Goal: Information Seeking & Learning: Learn about a topic

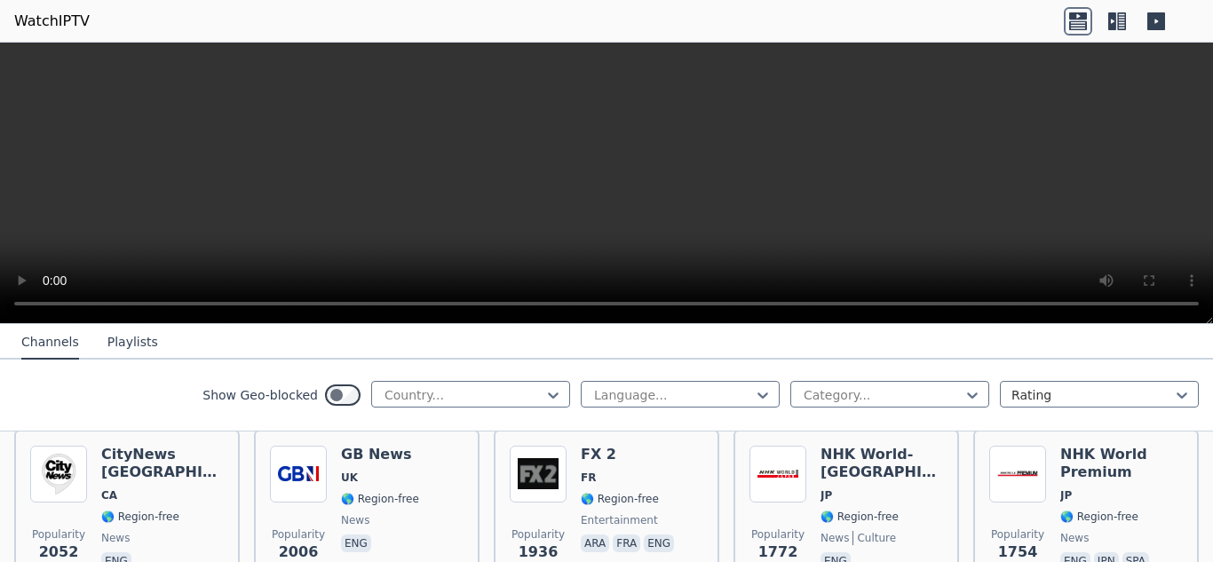
scroll to position [1095, 0]
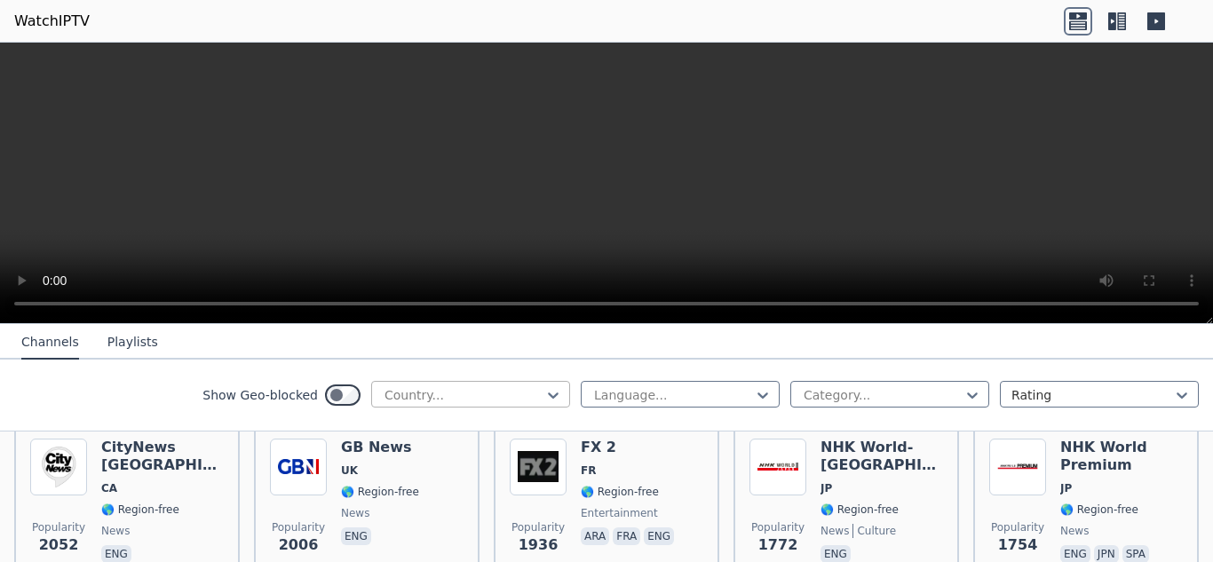
click at [496, 388] on div at bounding box center [464, 395] width 162 height 18
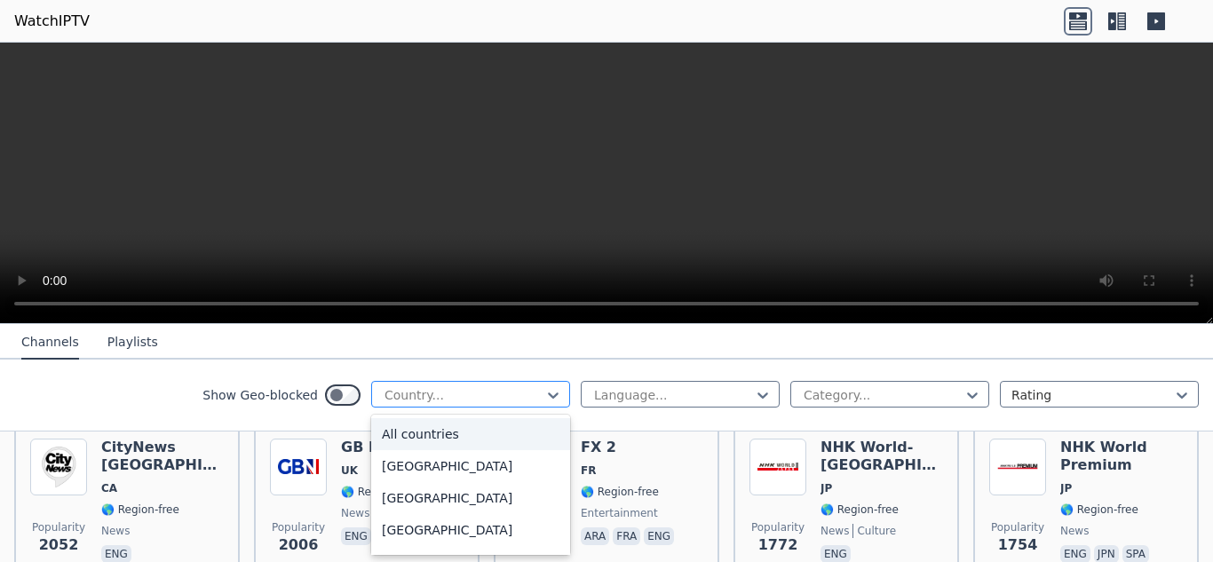
click at [506, 398] on div at bounding box center [464, 395] width 162 height 18
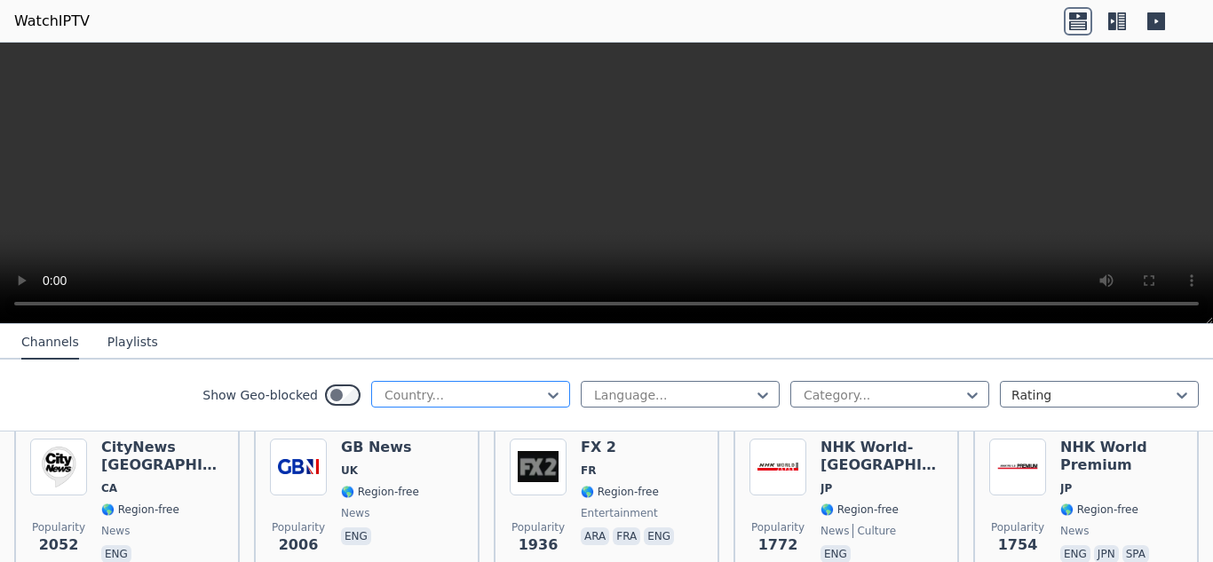
click at [506, 398] on div at bounding box center [464, 395] width 162 height 18
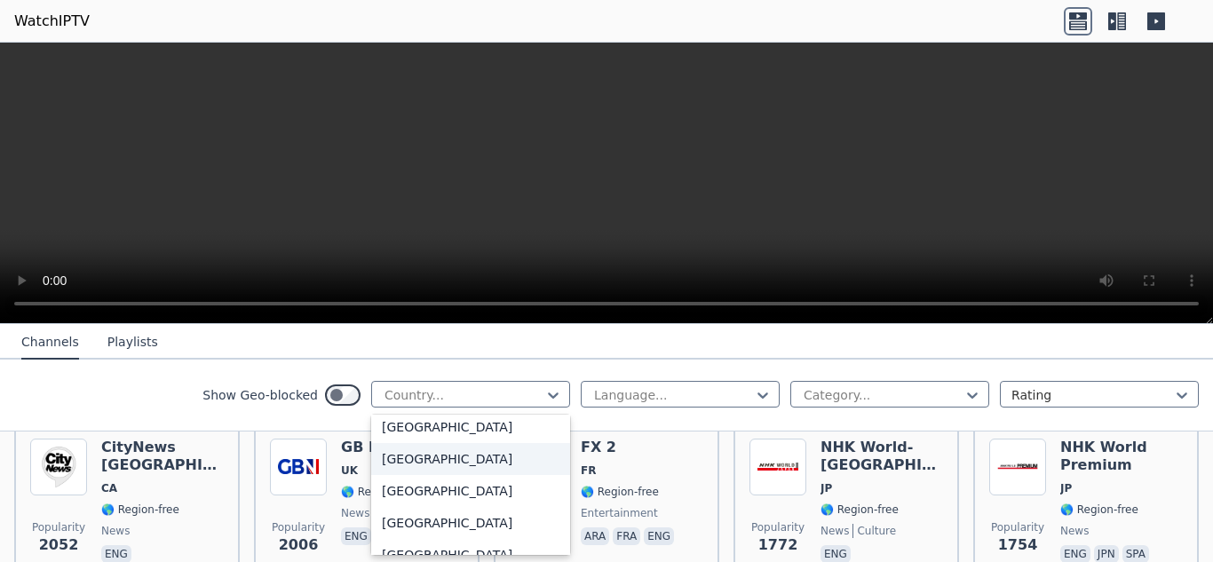
scroll to position [6222, 0]
click at [536, 501] on div "[GEOGRAPHIC_DATA]" at bounding box center [470, 494] width 199 height 32
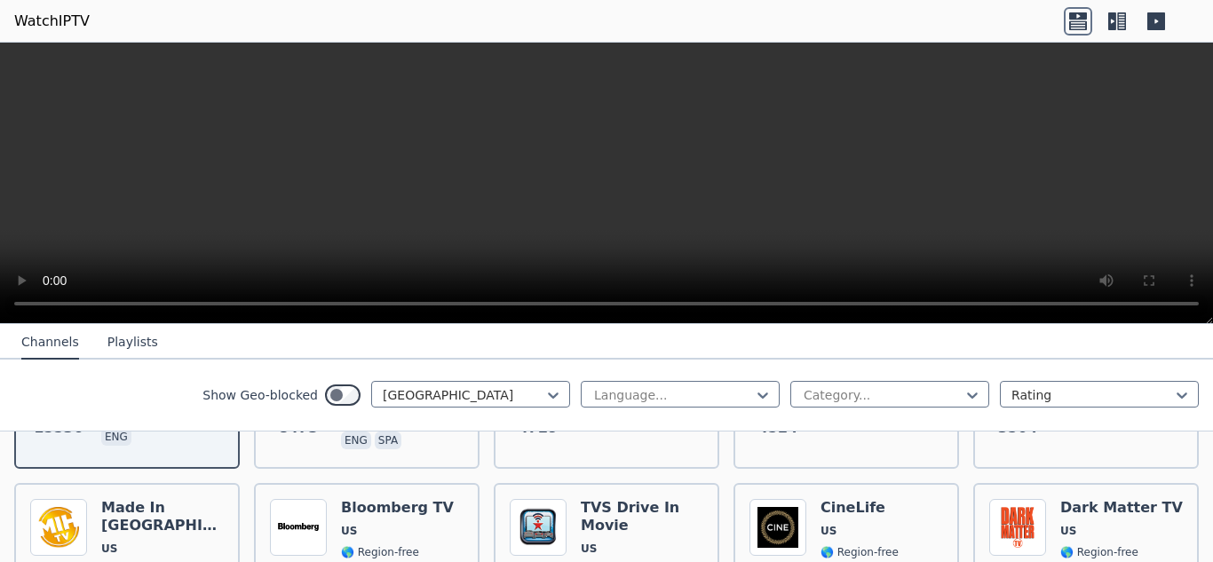
scroll to position [327, 0]
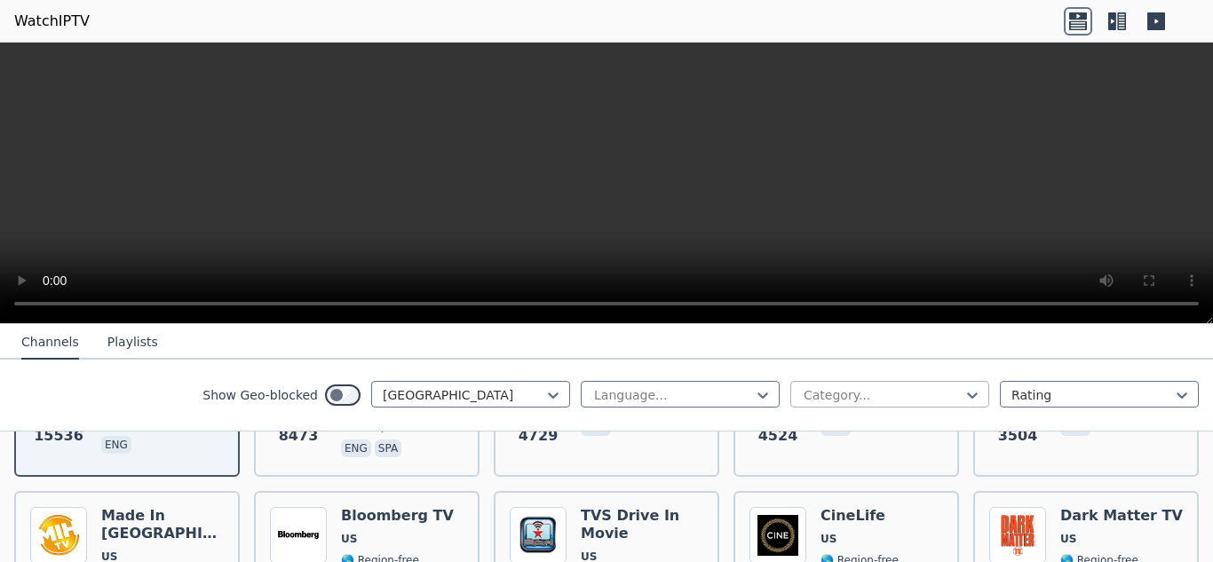
click at [964, 382] on div at bounding box center [972, 395] width 18 height 27
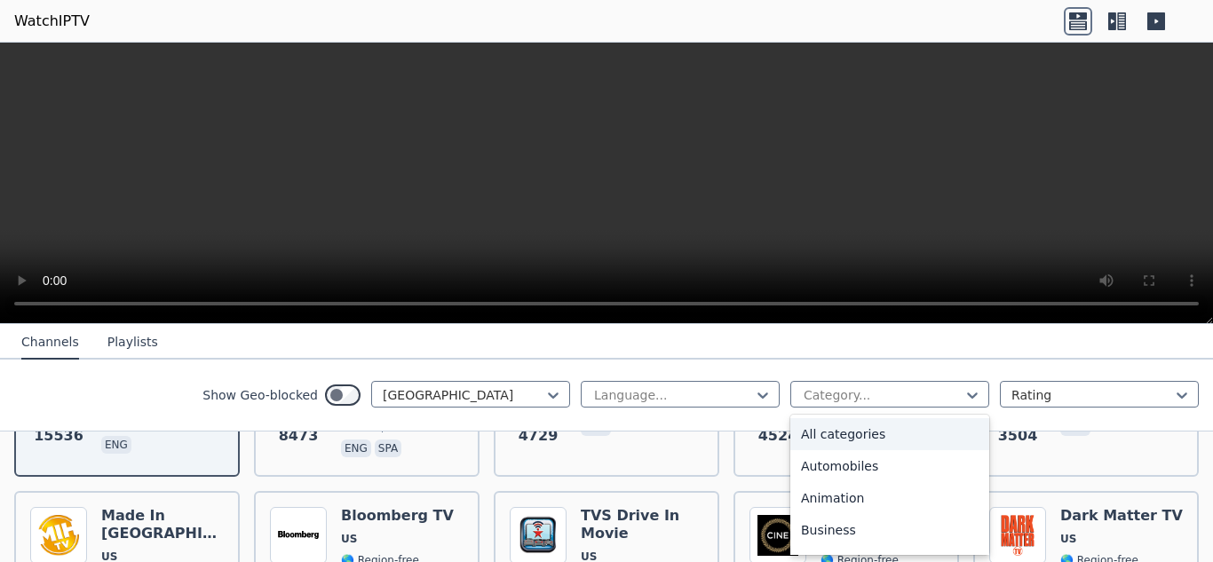
click at [682, 361] on div "Show Geo-blocked [GEOGRAPHIC_DATA] Language... 27 results available. Use Up and…" at bounding box center [606, 396] width 1213 height 72
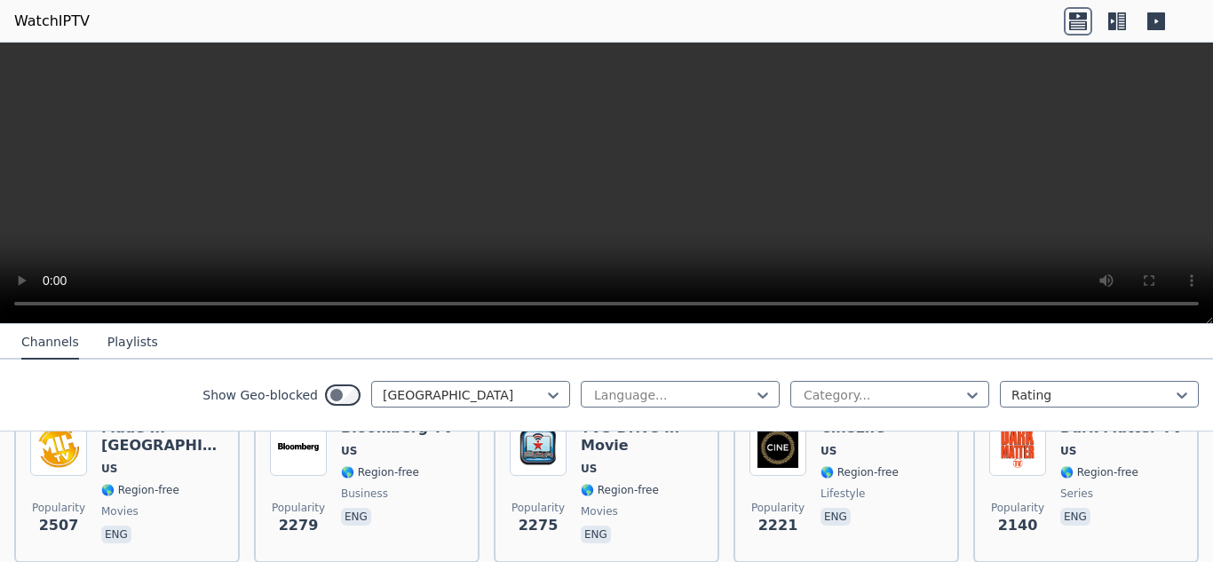
scroll to position [417, 0]
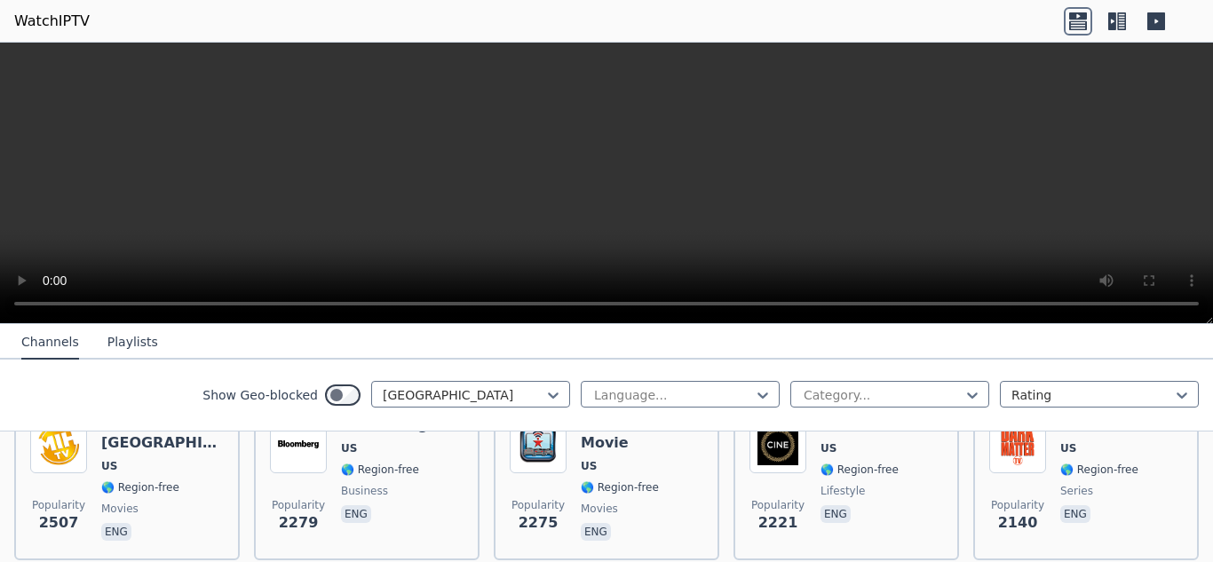
click at [886, 410] on div "Show Geo-blocked [GEOGRAPHIC_DATA] Language... Category... Rating" at bounding box center [606, 396] width 1213 height 72
click at [882, 403] on div at bounding box center [883, 395] width 162 height 18
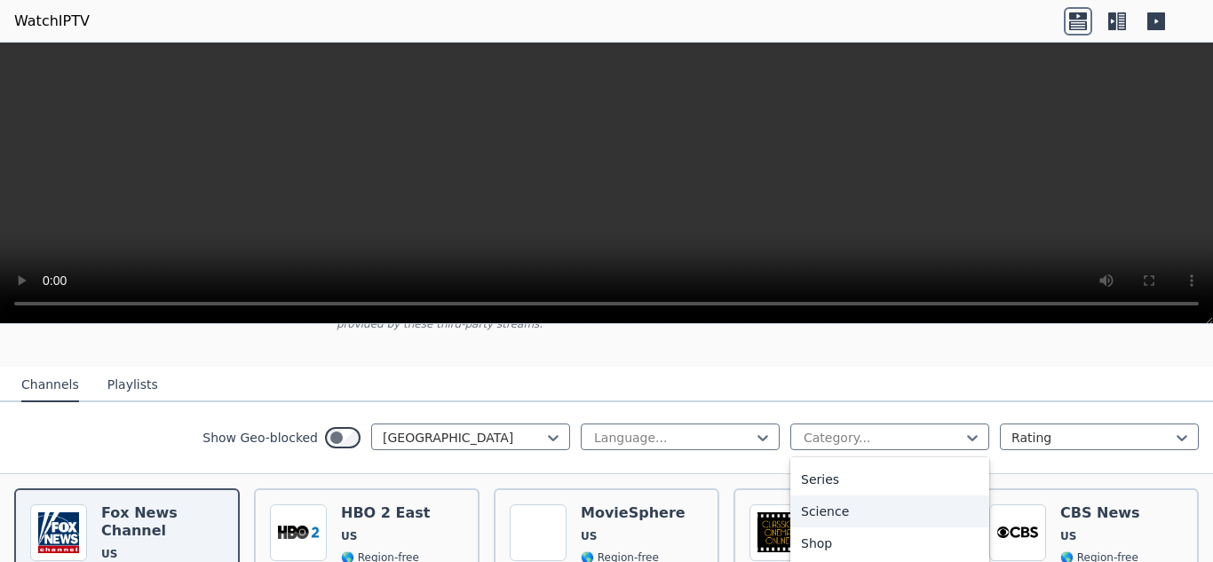
scroll to position [729, 0]
click at [876, 499] on div "Sports" at bounding box center [889, 515] width 199 height 32
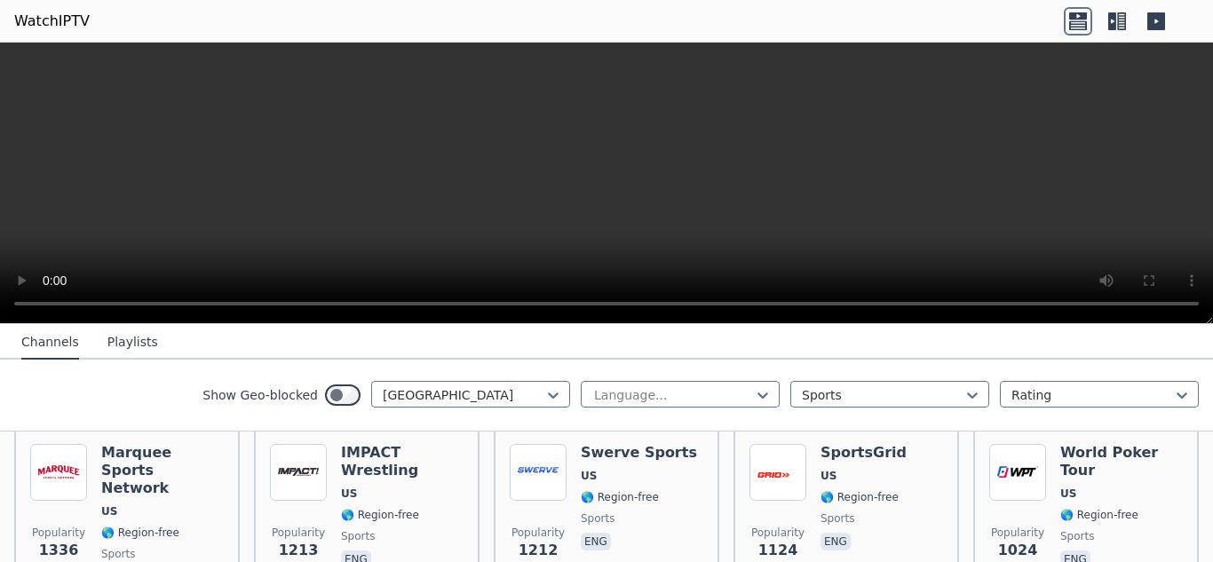
scroll to position [210, 0]
click at [500, 382] on div "[GEOGRAPHIC_DATA]" at bounding box center [470, 394] width 199 height 27
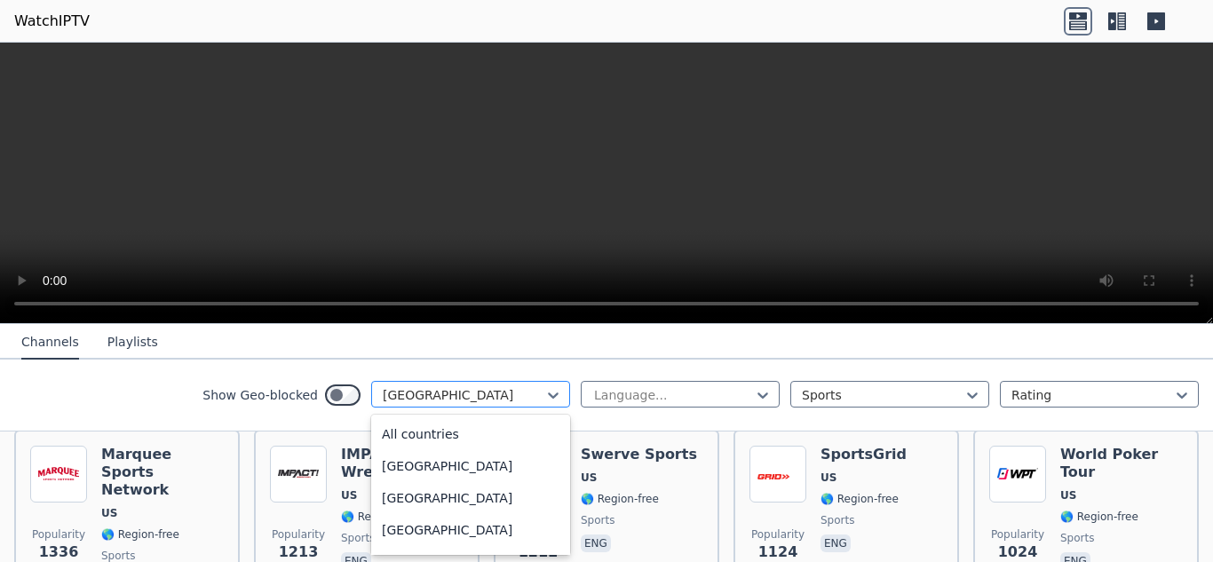
scroll to position [6062, 0]
click at [500, 382] on div "[GEOGRAPHIC_DATA]" at bounding box center [470, 394] width 199 height 27
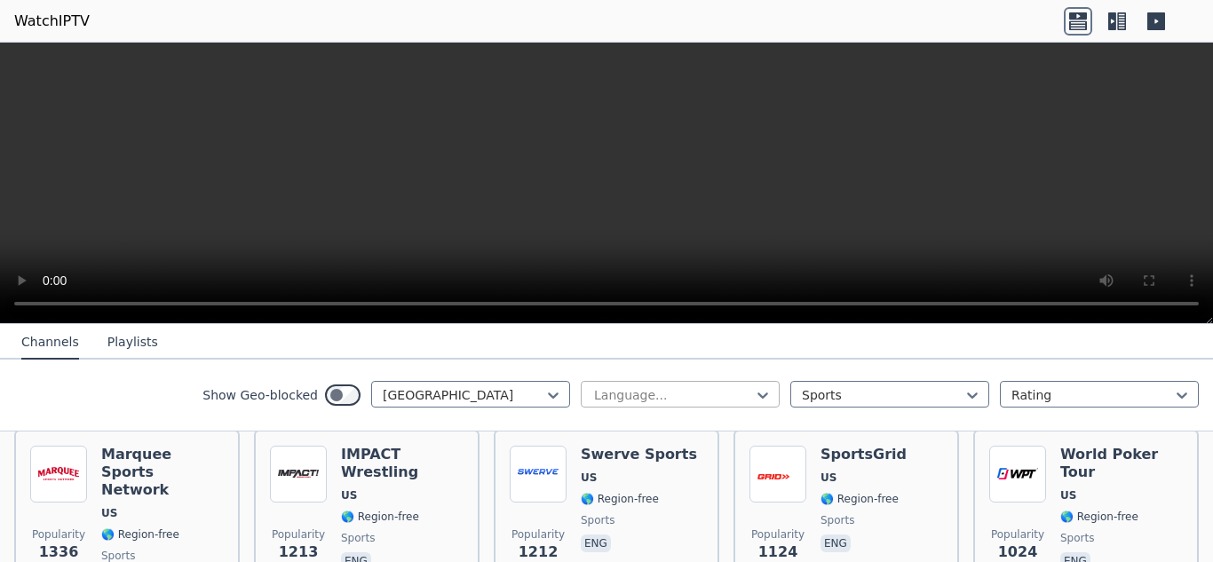
click at [679, 400] on div at bounding box center [673, 395] width 162 height 18
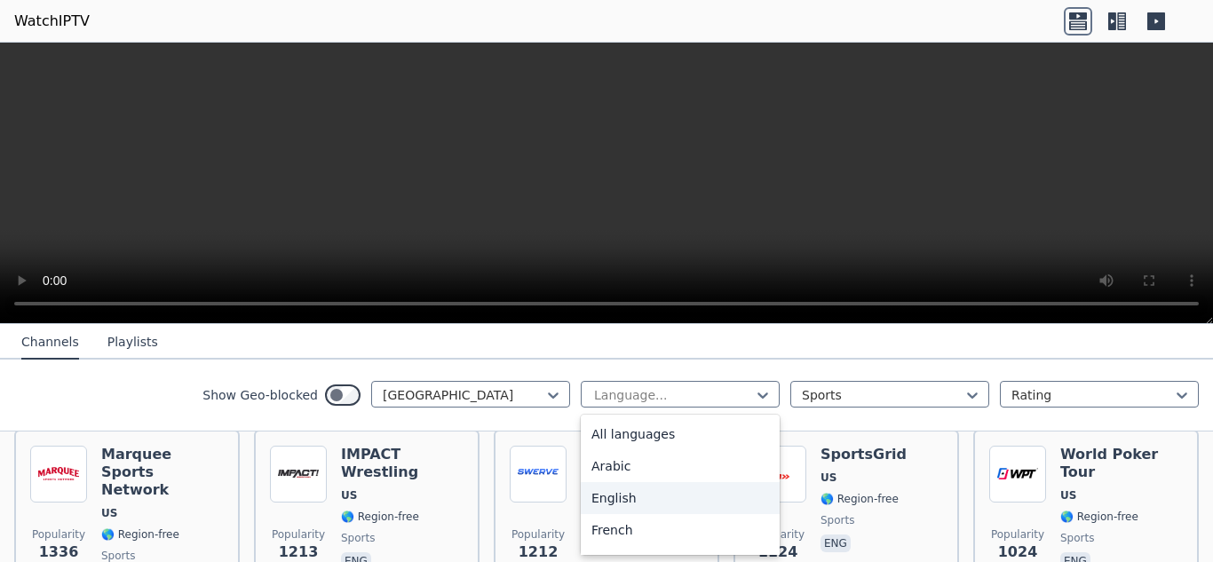
click at [693, 502] on div "English" at bounding box center [680, 498] width 199 height 32
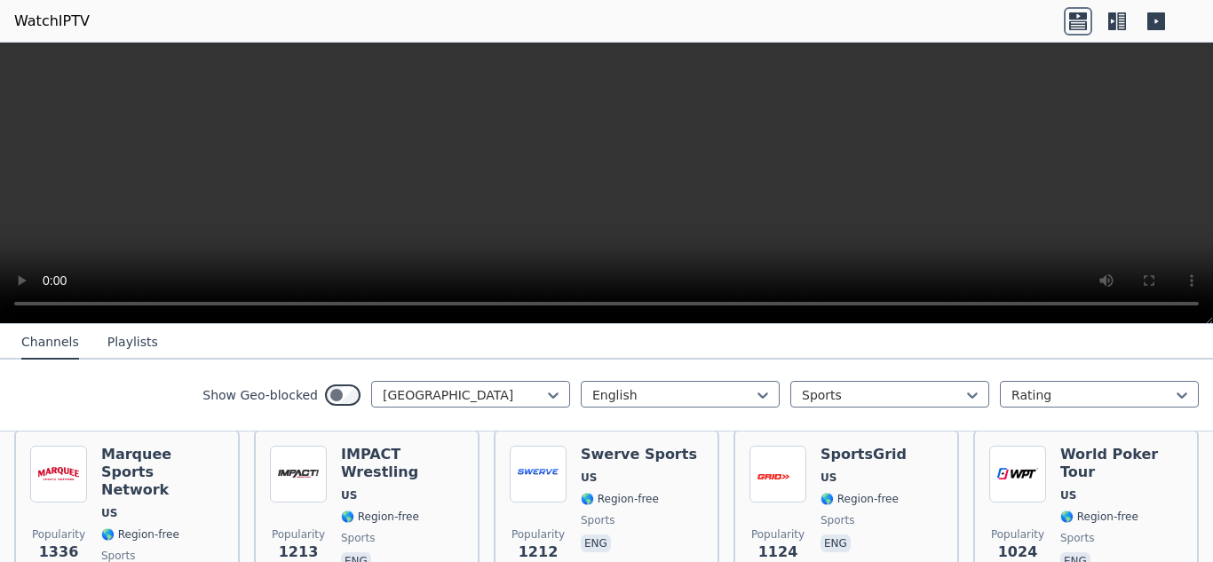
click at [690, 354] on nav "Channels Playlists" at bounding box center [606, 342] width 1213 height 36
click at [787, 393] on div "English Sports Rating" at bounding box center [890, 395] width 618 height 28
click at [814, 404] on div "Sports" at bounding box center [889, 394] width 199 height 27
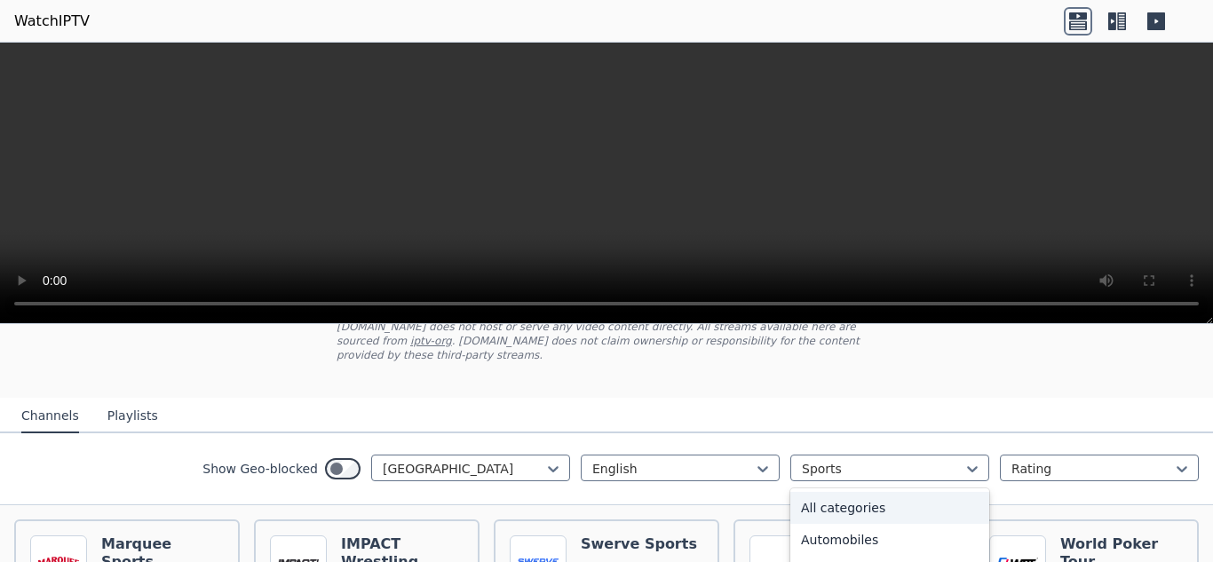
click at [886, 494] on div "All categories" at bounding box center [889, 508] width 199 height 32
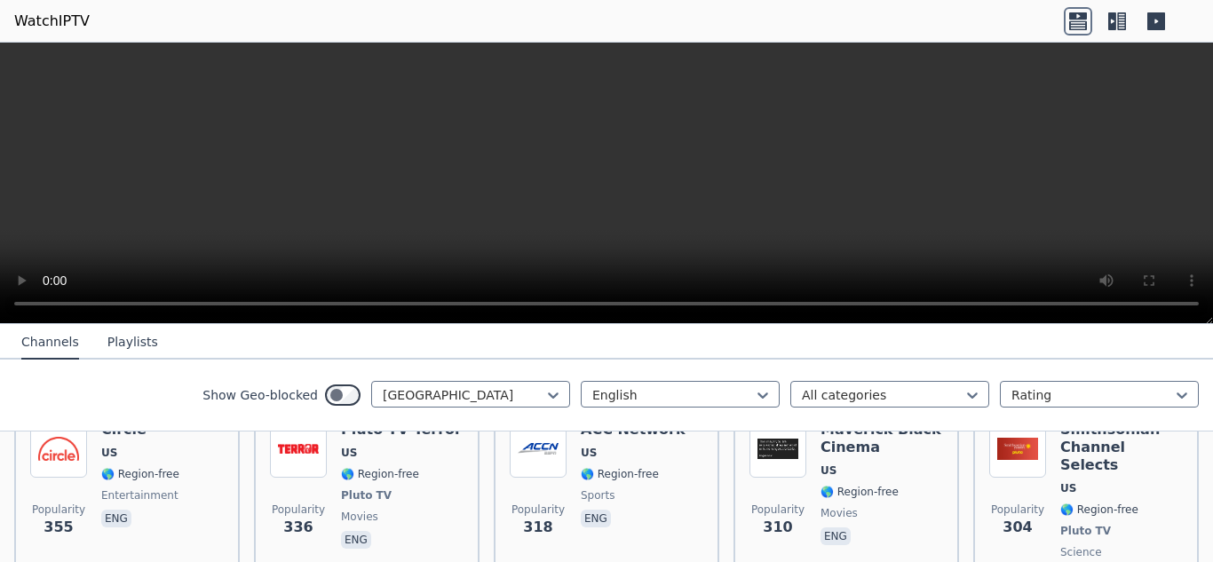
scroll to position [3264, 0]
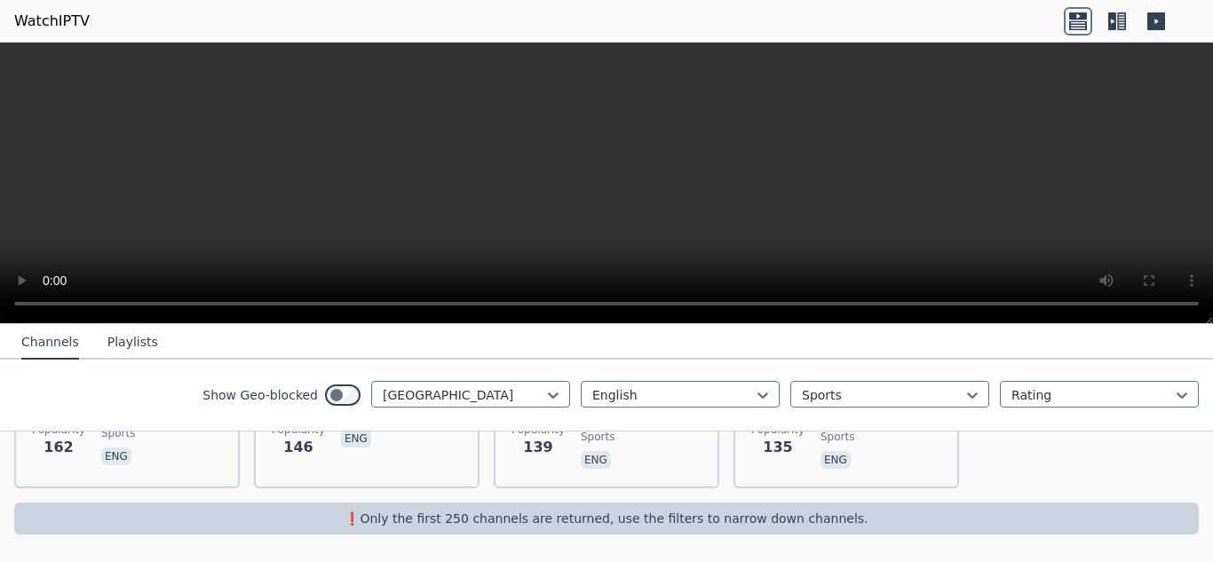
scroll to position [1018, 0]
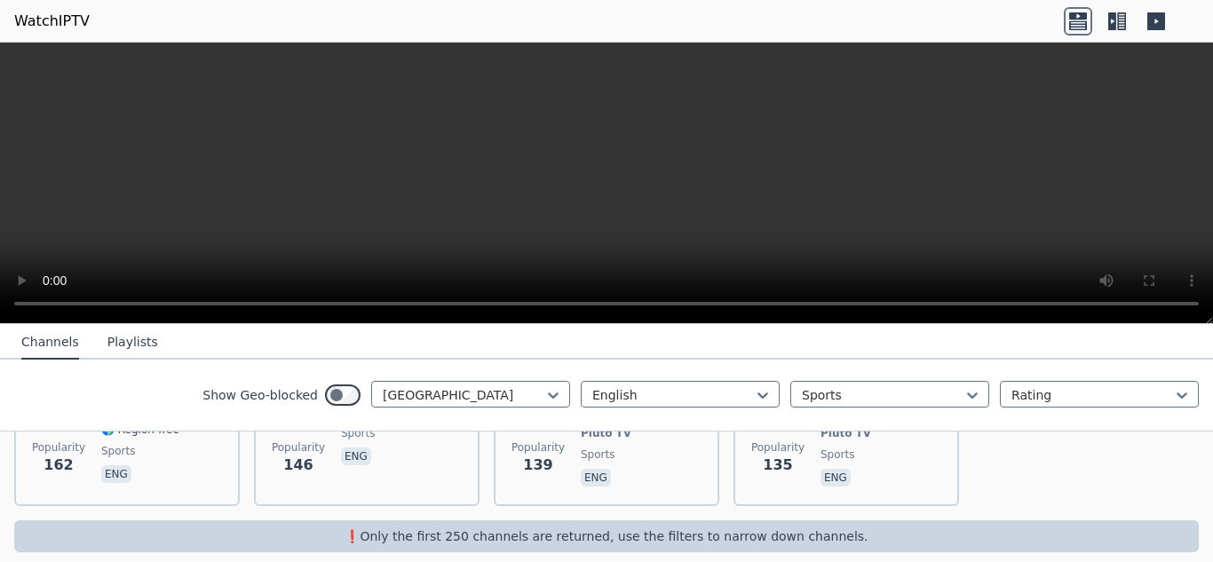
click at [1115, 17] on icon at bounding box center [1112, 21] width 8 height 18
